Goal: Task Accomplishment & Management: Use online tool/utility

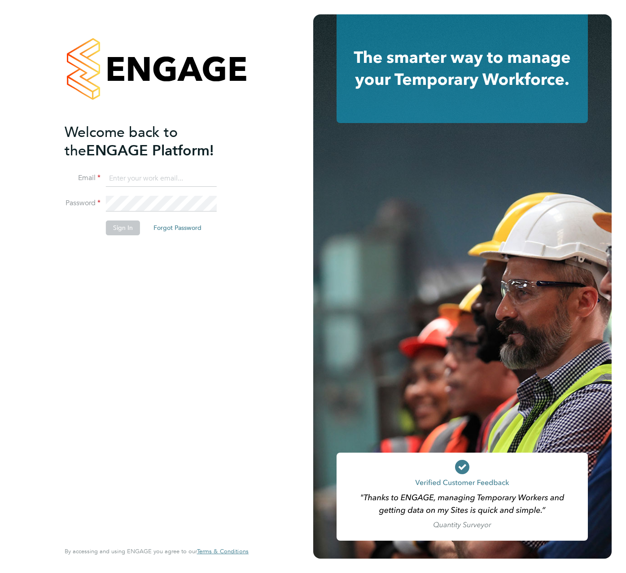
click at [138, 165] on ng-template "Welcome back to the ENGAGE Platform! Email Password Sign In Forgot Password" at bounding box center [152, 183] width 175 height 121
drag, startPoint x: 145, startPoint y: 172, endPoint x: 146, endPoint y: 181, distance: 9.1
click at [145, 172] on input at bounding box center [161, 179] width 111 height 16
type input "[PERSON_NAME][EMAIL_ADDRESS][PERSON_NAME][DOMAIN_NAME]"
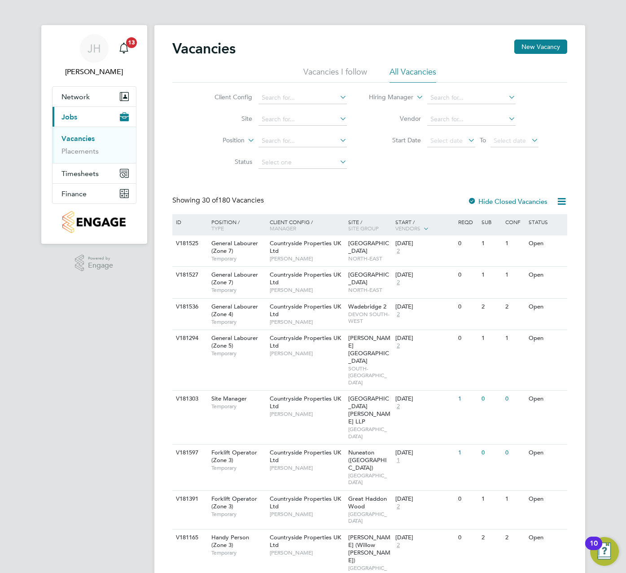
click at [75, 199] on button "Finance" at bounding box center [95, 194] width 84 height 20
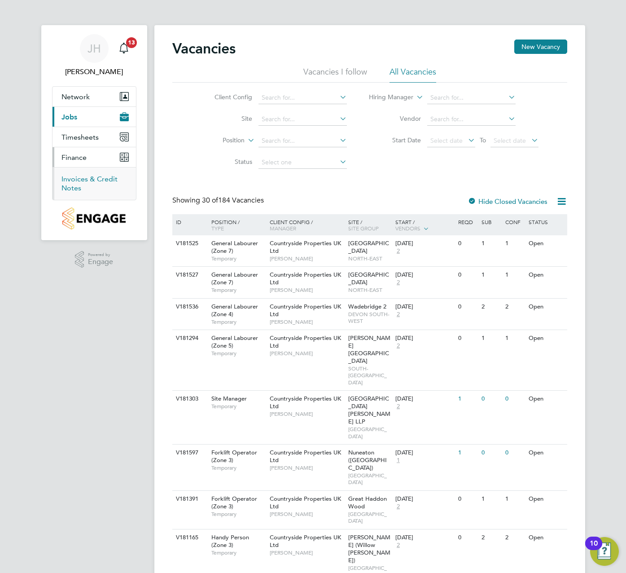
click at [86, 180] on link "Invoices & Credit Notes" at bounding box center [90, 184] width 56 height 18
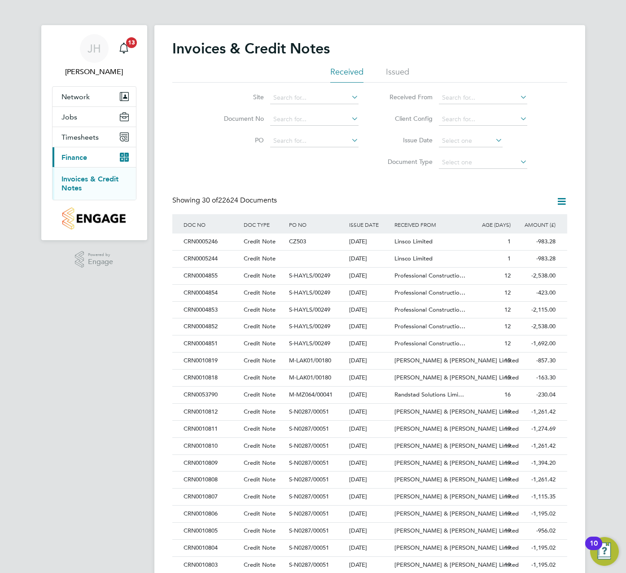
click at [313, 91] on li "Site" at bounding box center [285, 98] width 169 height 22
click at [315, 95] on input at bounding box center [314, 98] width 88 height 13
click at [323, 120] on li "Charl ton Gardens" at bounding box center [314, 122] width 89 height 12
type input "Charlton Gardens"
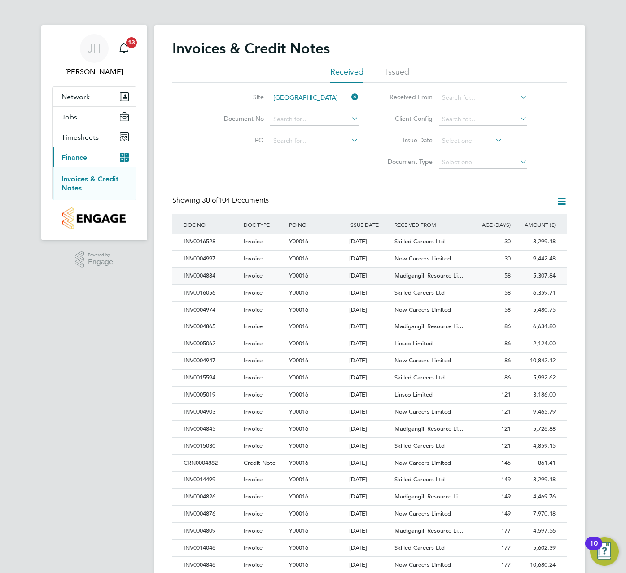
click at [496, 272] on div "58" at bounding box center [490, 276] width 45 height 17
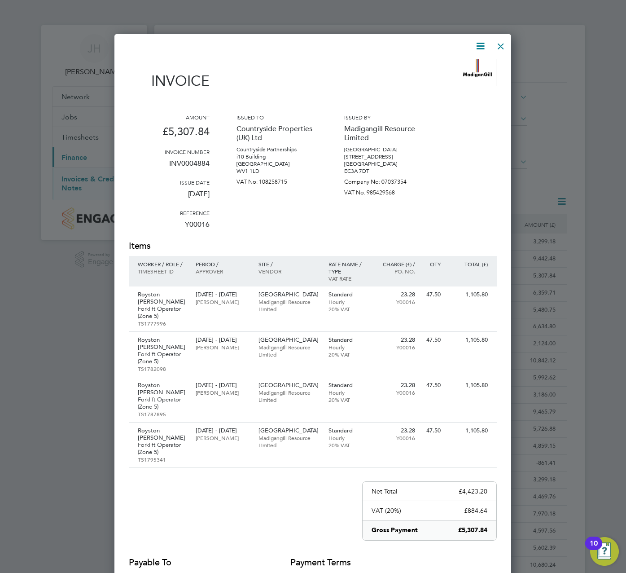
click at [503, 49] on div at bounding box center [501, 44] width 16 height 16
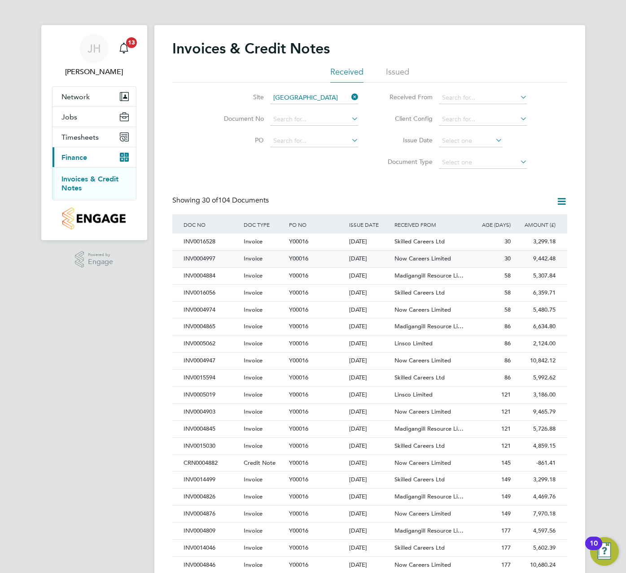
click at [493, 261] on div "30" at bounding box center [490, 259] width 45 height 17
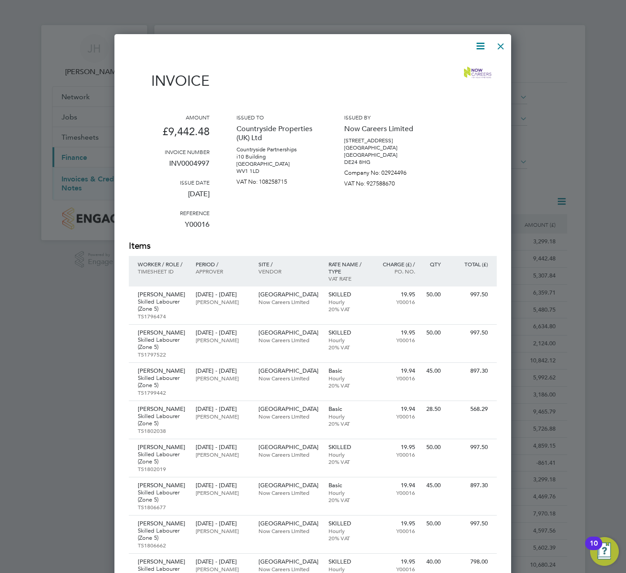
click at [498, 44] on div at bounding box center [501, 44] width 16 height 16
